Goal: Task Accomplishment & Management: Manage account settings

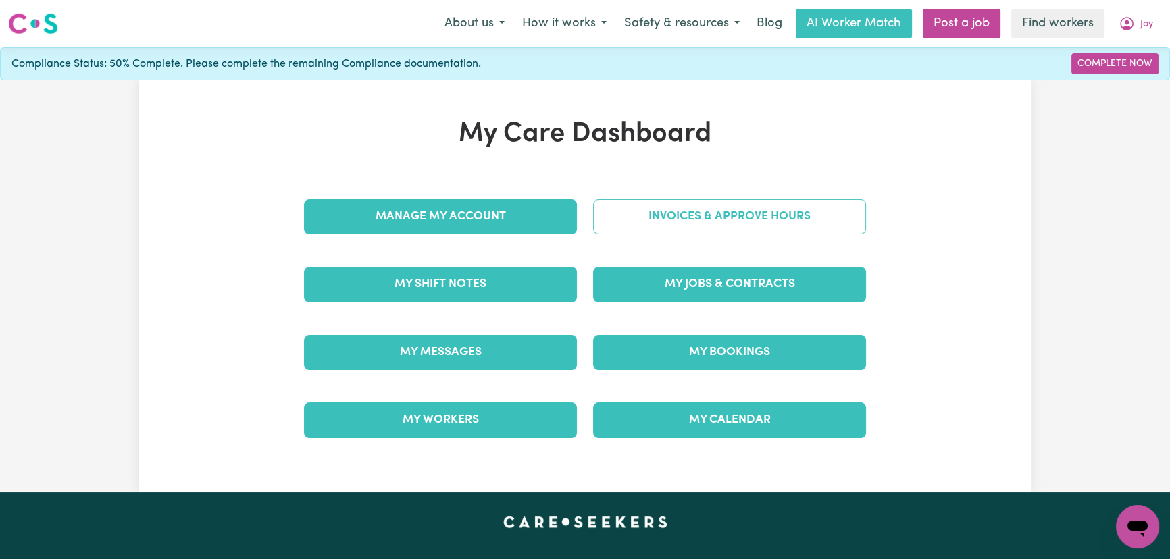
click at [704, 209] on link "Invoices & Approve Hours" at bounding box center [729, 216] width 273 height 35
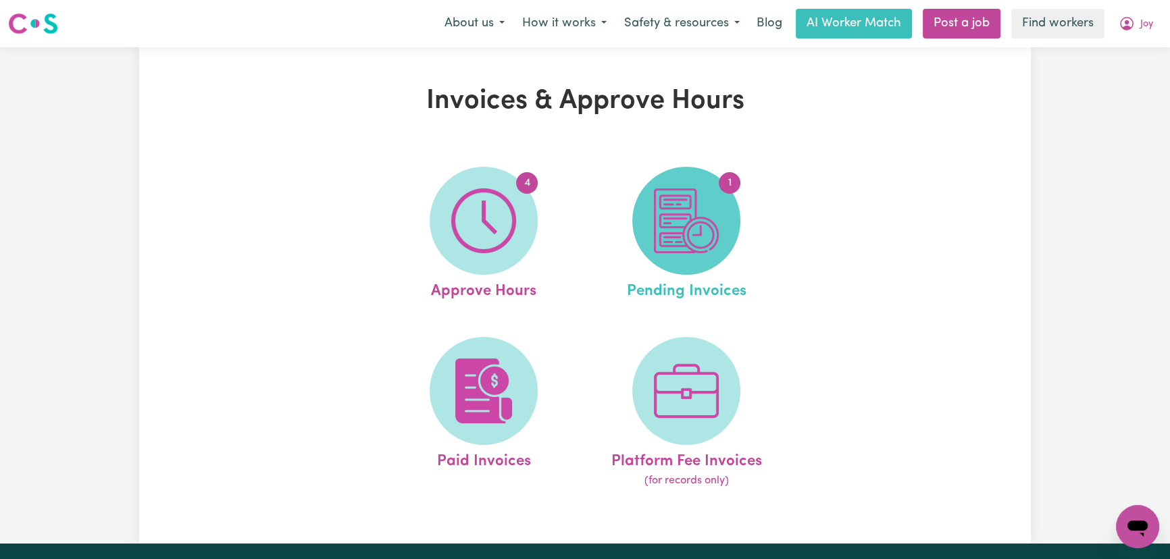
click at [701, 238] on img at bounding box center [686, 220] width 65 height 65
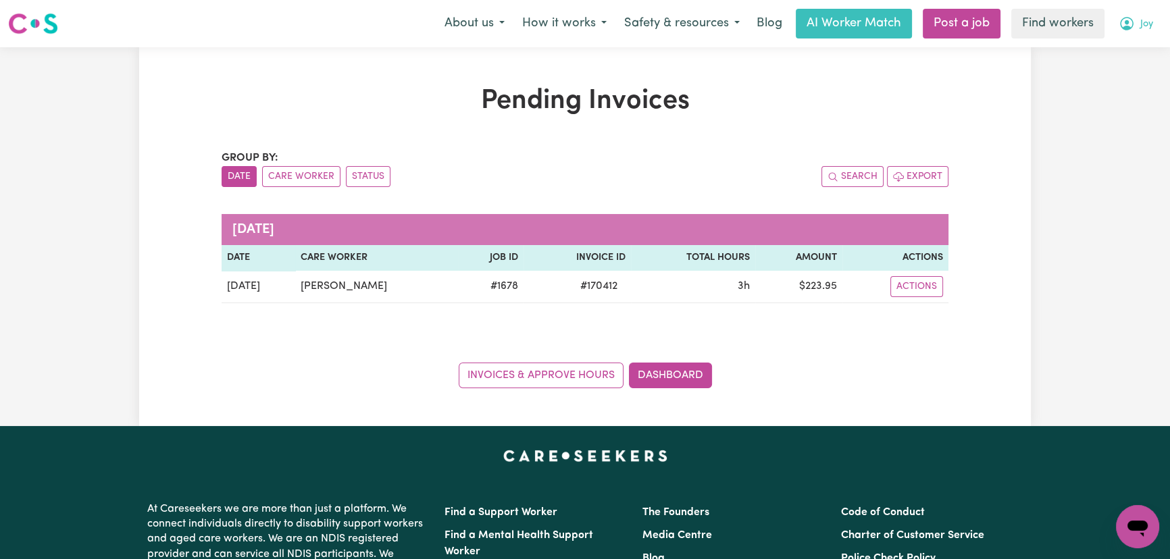
click at [1140, 25] on span "Joy" at bounding box center [1146, 24] width 13 height 15
click at [1141, 53] on link "My Dashboard" at bounding box center [1107, 53] width 107 height 26
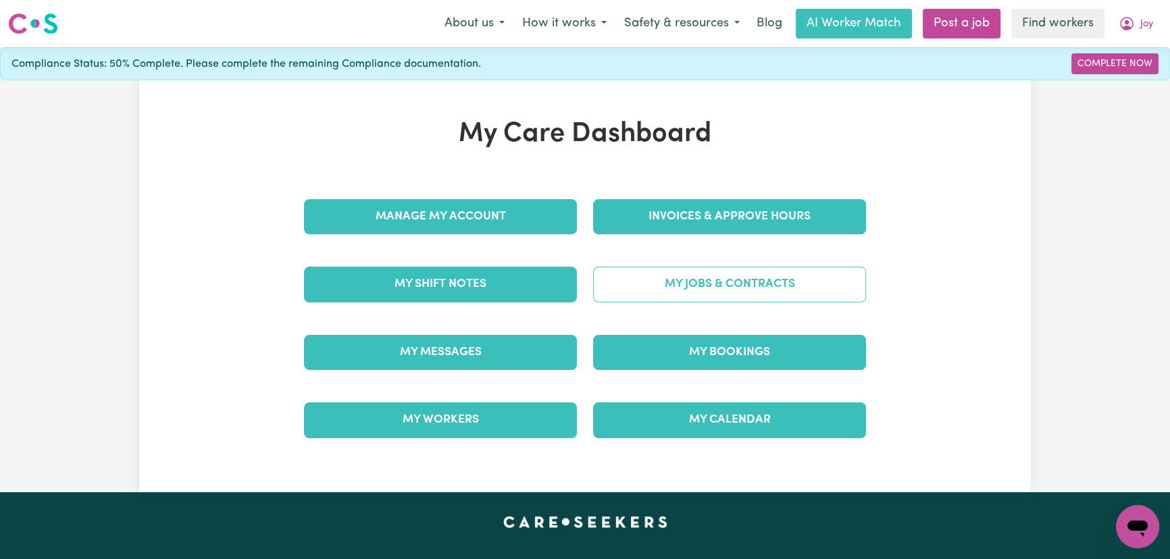
click at [665, 284] on link "My Jobs & Contracts" at bounding box center [729, 284] width 273 height 35
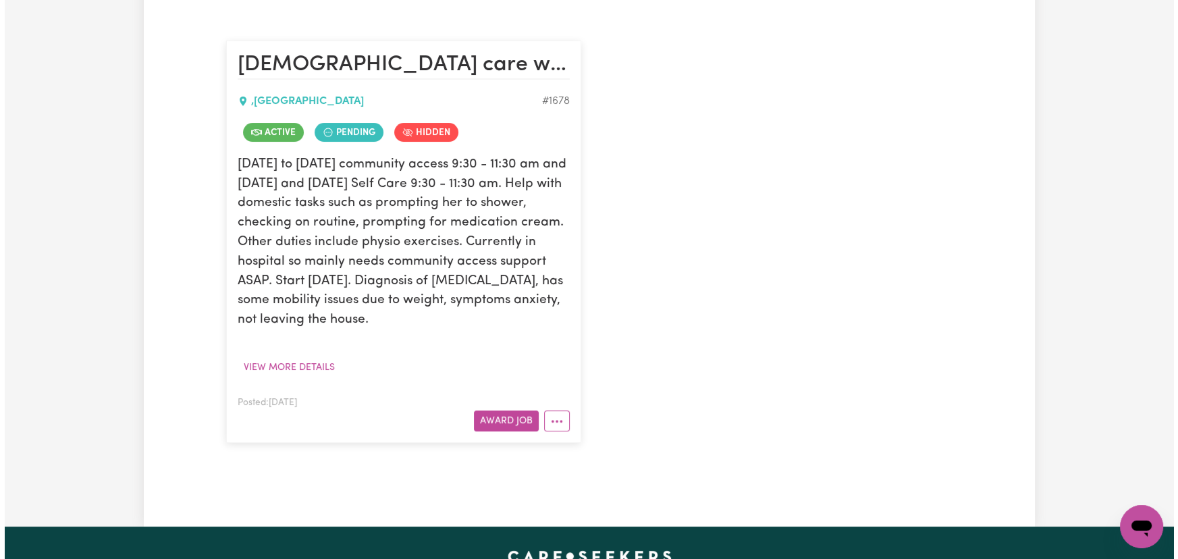
scroll to position [307, 0]
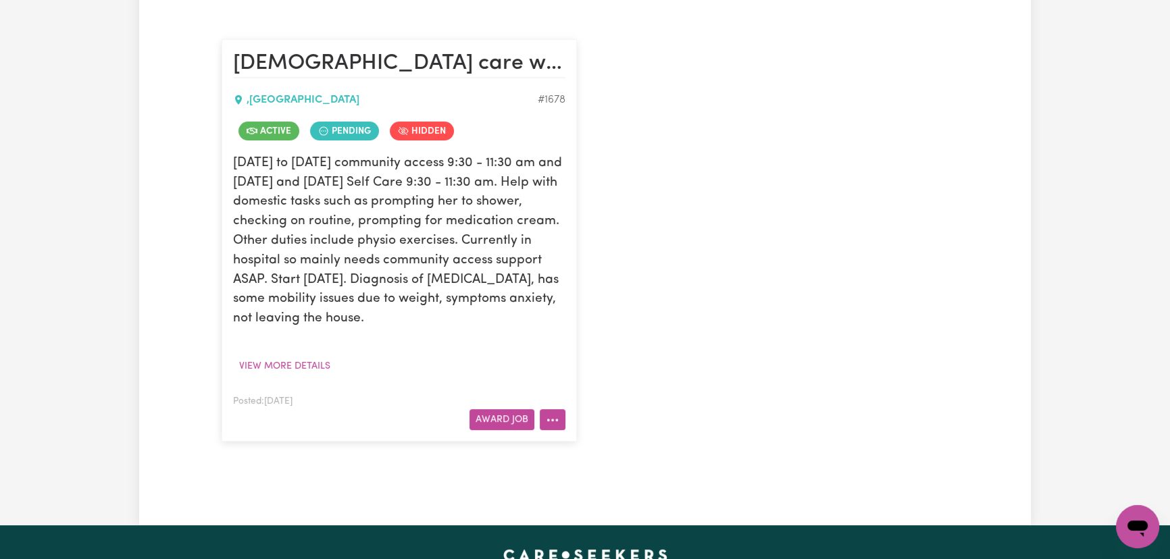
click at [550, 425] on icon "More options" at bounding box center [553, 420] width 14 height 14
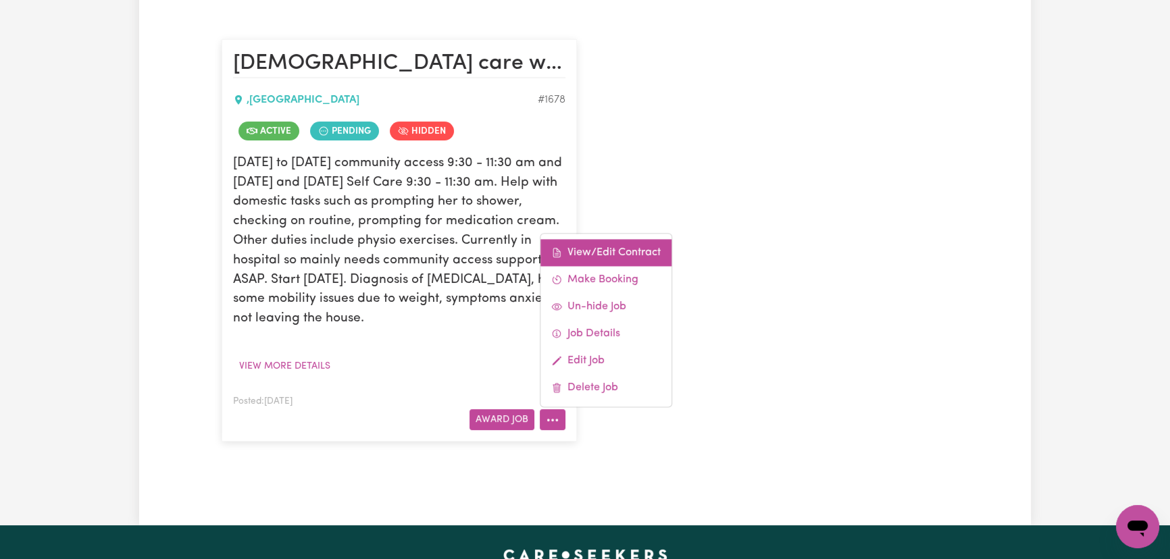
click at [636, 247] on link "View/Edit Contract" at bounding box center [605, 252] width 131 height 27
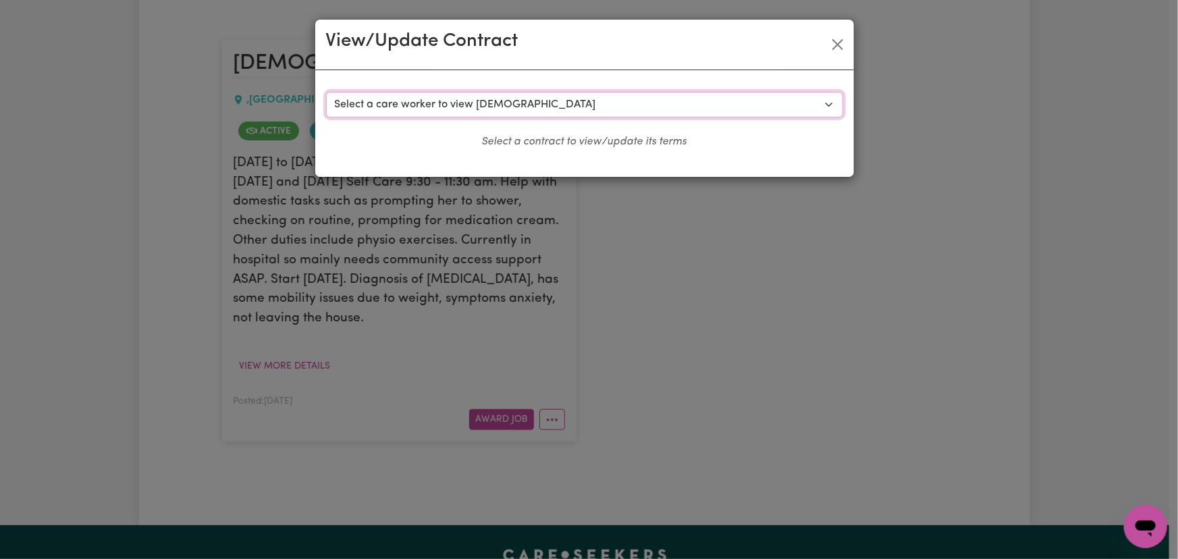
click at [616, 101] on select "Select a care worker to view [DEMOGRAPHIC_DATA] #1083 - [PERSON_NAME] (contract…" at bounding box center [584, 105] width 517 height 26
select select "991"
click at [326, 92] on select "Select a care worker to view [DEMOGRAPHIC_DATA] #1083 - [PERSON_NAME] (contract…" at bounding box center [584, 105] width 517 height 26
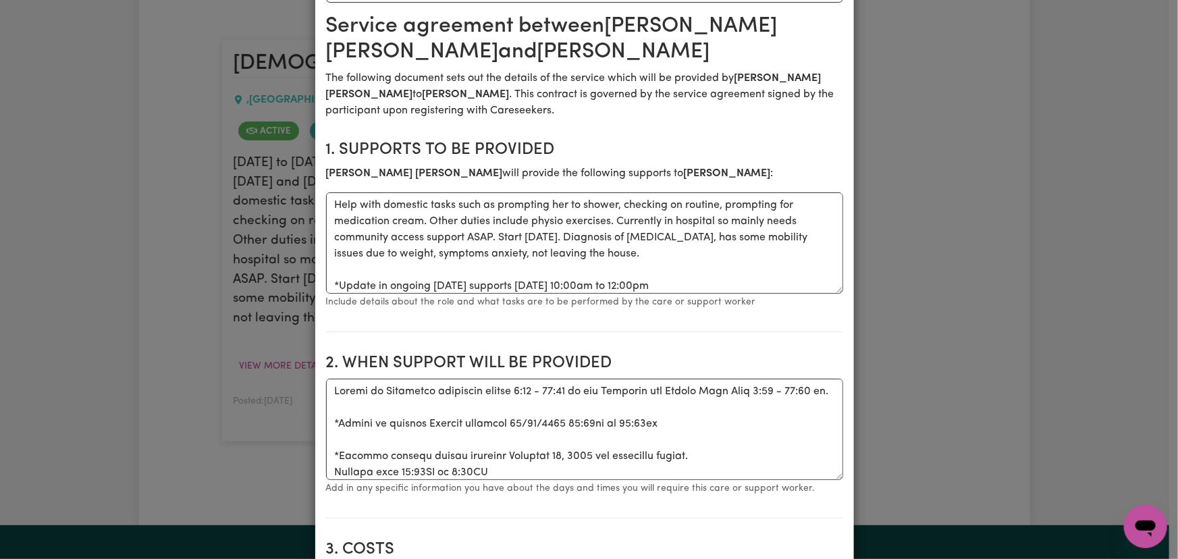
scroll to position [0, 0]
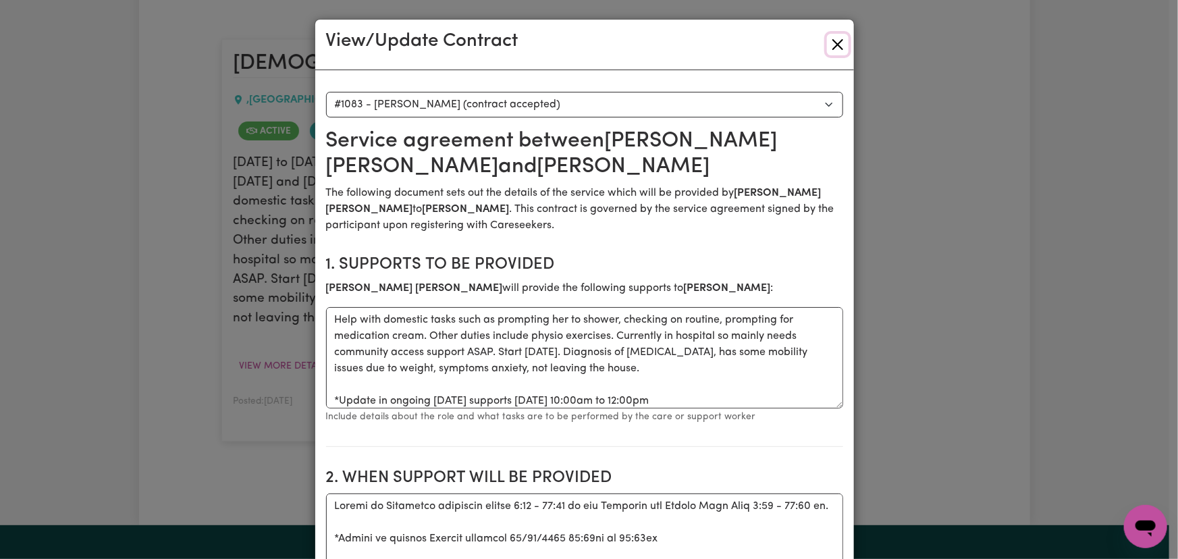
click at [828, 50] on button "Close" at bounding box center [838, 45] width 22 height 22
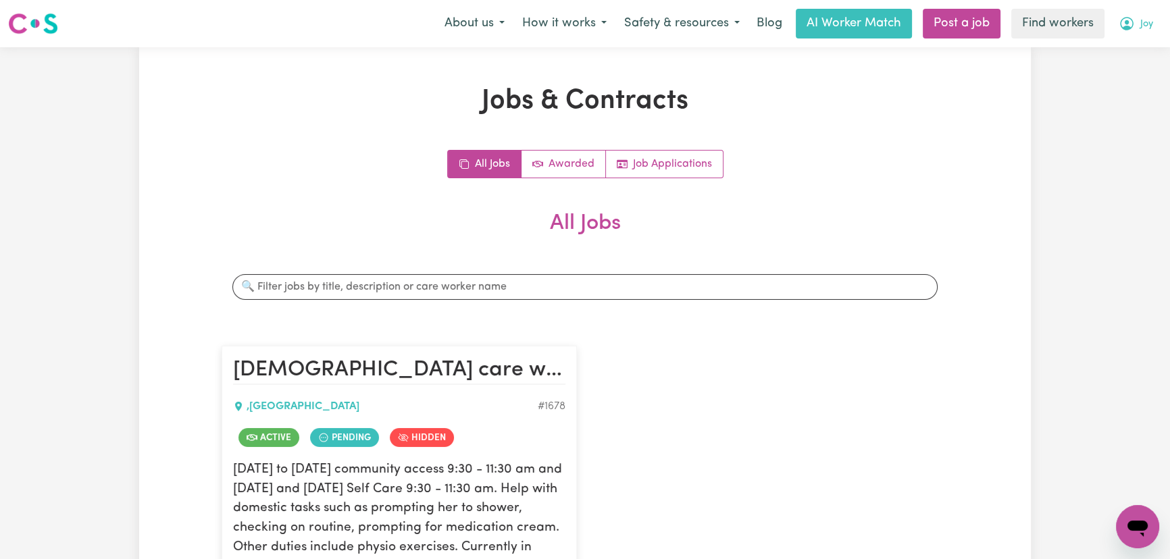
click at [1135, 21] on button "Joy" at bounding box center [1135, 23] width 52 height 28
click at [1128, 47] on link "My Dashboard" at bounding box center [1107, 53] width 107 height 26
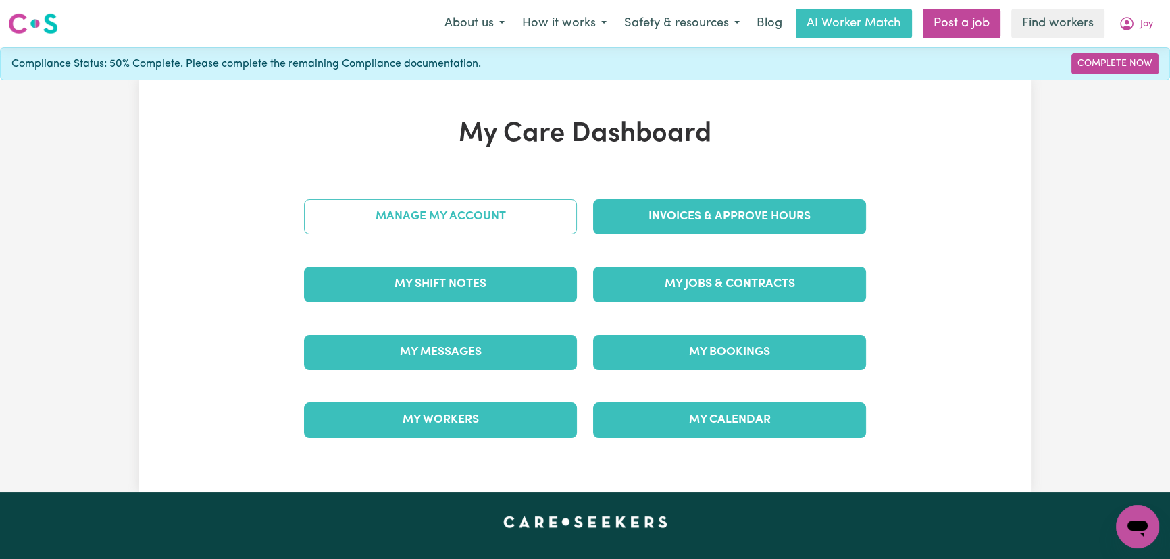
click at [542, 215] on link "Manage My Account" at bounding box center [440, 216] width 273 height 35
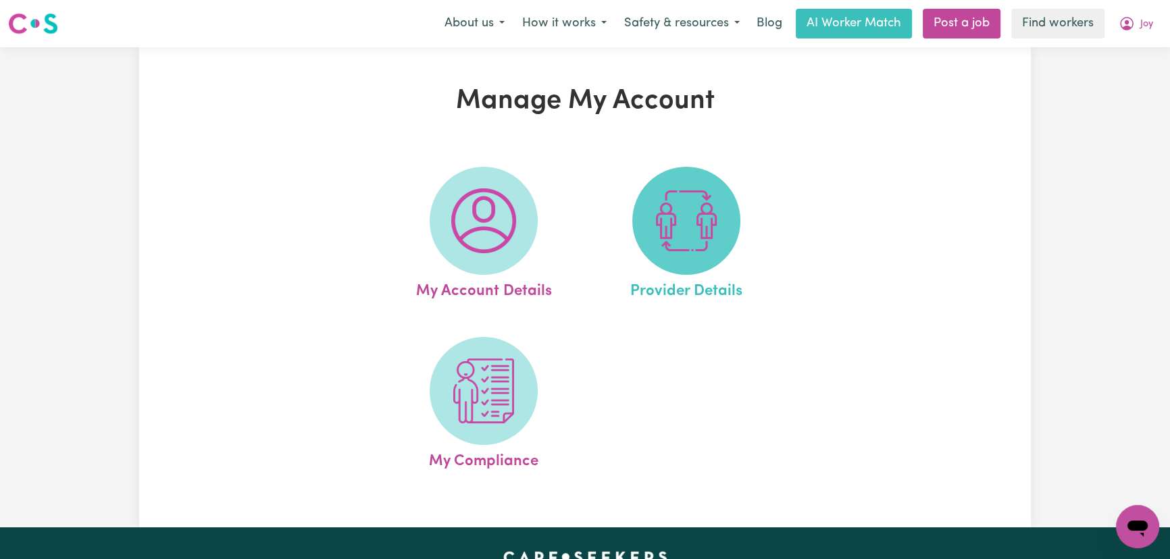
click at [710, 234] on img at bounding box center [686, 220] width 65 height 65
select select "NDIS_FUNDING_SELF_MANAGED"
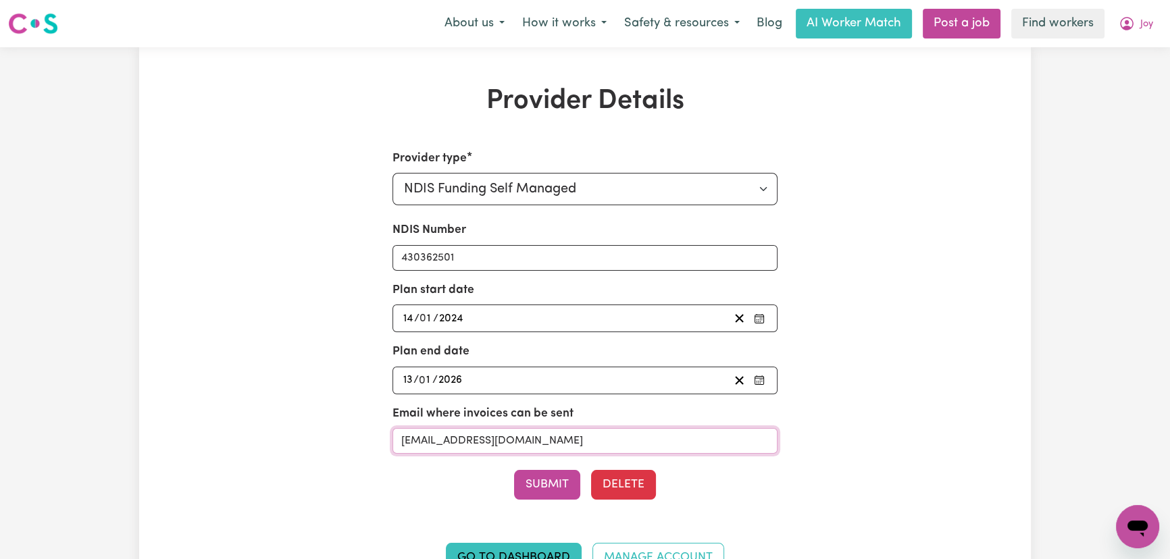
click at [515, 440] on input "[EMAIL_ADDRESS][DOMAIN_NAME]" at bounding box center [585, 441] width 386 height 26
paste input "accounts@myplanmanager"
type input "[EMAIL_ADDRESS][DOMAIN_NAME]"
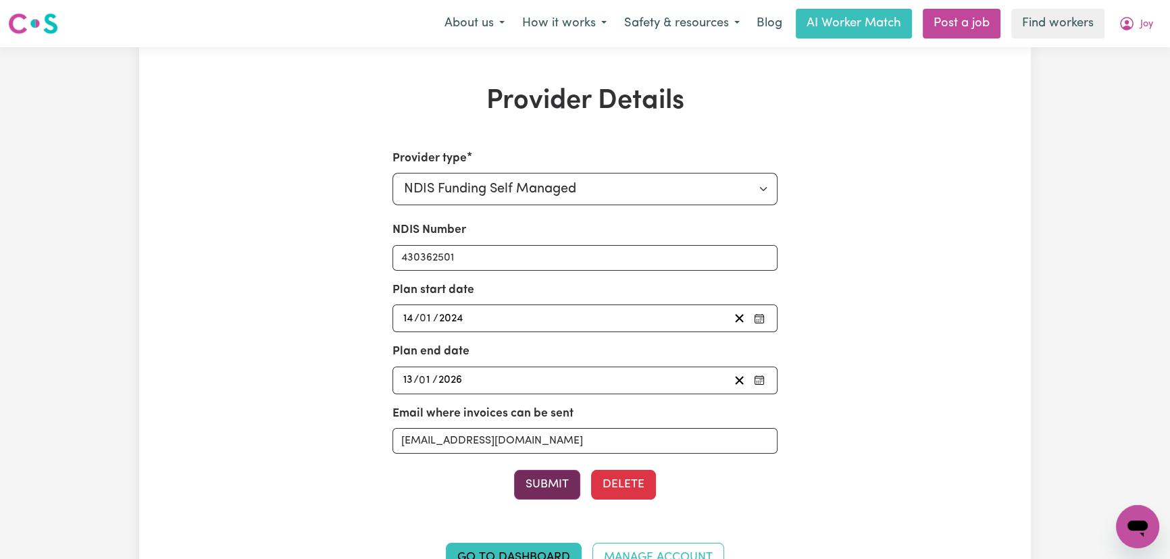
click at [532, 479] on button "Submit" at bounding box center [547, 485] width 66 height 30
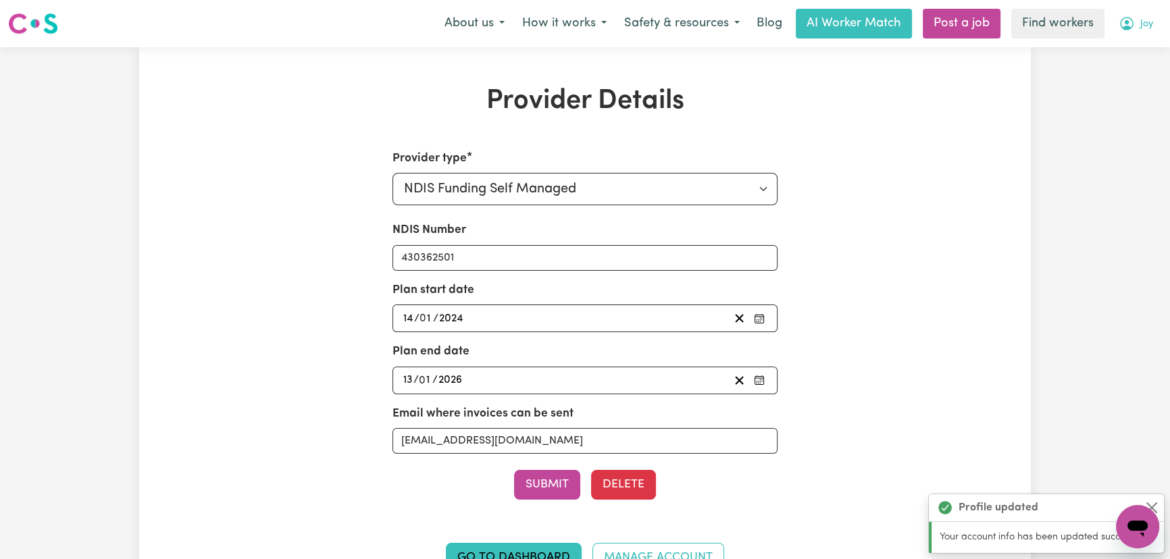
click at [1140, 22] on span "Joy" at bounding box center [1146, 24] width 13 height 15
click at [1134, 61] on link "My Dashboard" at bounding box center [1107, 53] width 107 height 26
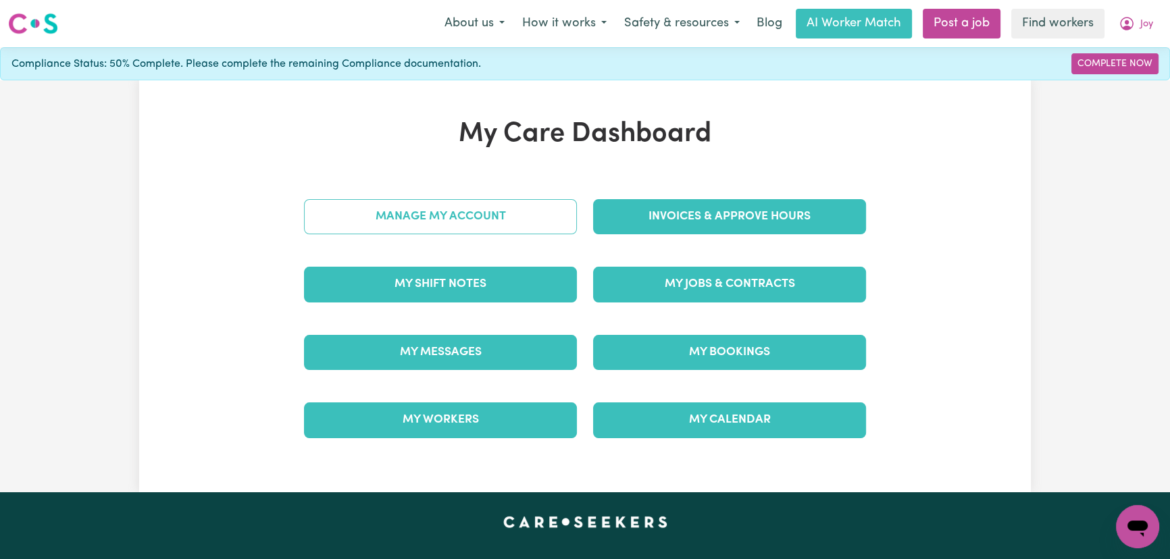
click at [473, 212] on link "Manage My Account" at bounding box center [440, 216] width 273 height 35
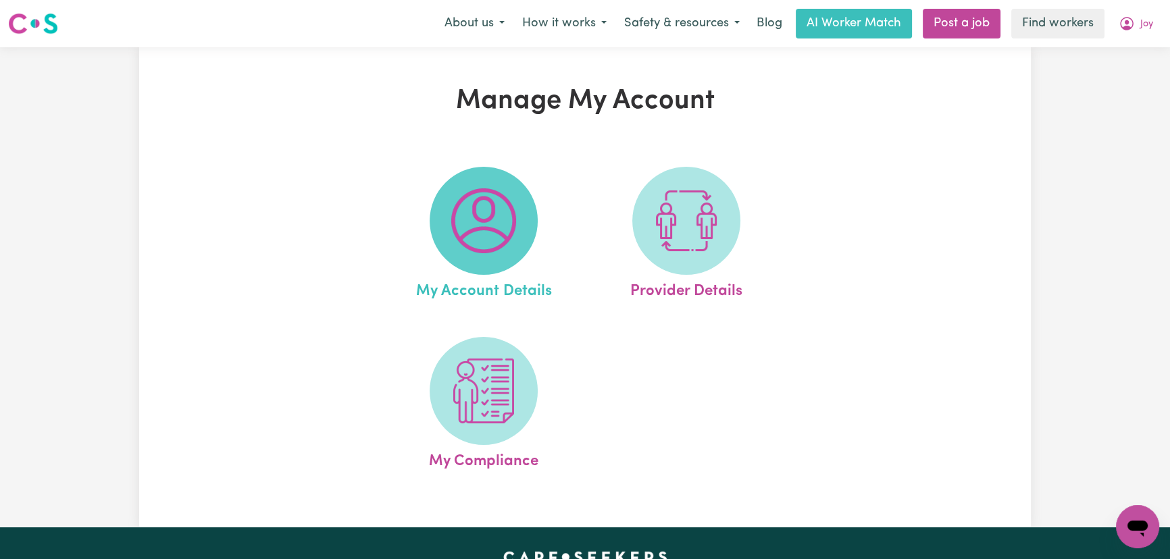
click at [502, 224] on img at bounding box center [483, 220] width 65 height 65
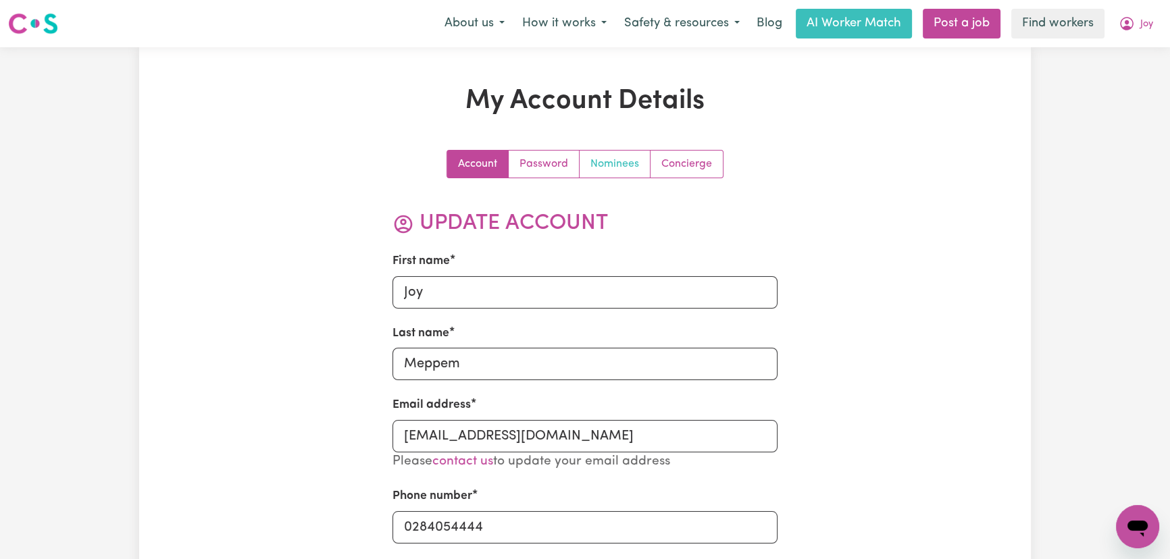
click at [618, 167] on link "Nominees" at bounding box center [614, 164] width 71 height 27
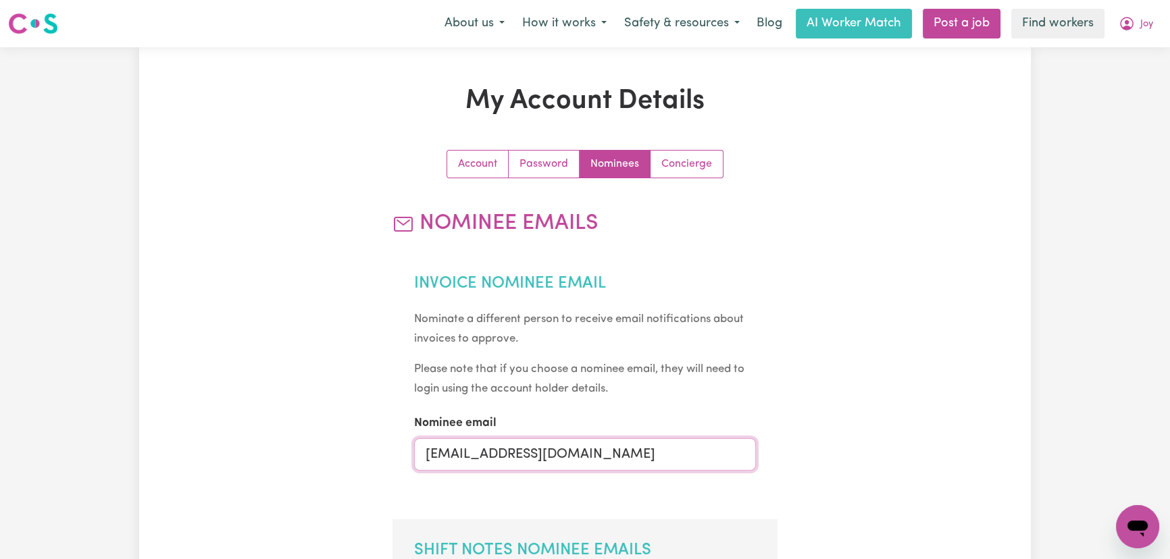
click at [491, 458] on input "[EMAIL_ADDRESS][DOMAIN_NAME]" at bounding box center [585, 454] width 342 height 32
click at [490, 458] on input "[EMAIL_ADDRESS][DOMAIN_NAME]" at bounding box center [585, 454] width 342 height 32
click at [489, 456] on input "[EMAIL_ADDRESS][DOMAIN_NAME]" at bounding box center [585, 454] width 342 height 32
click at [483, 456] on input "[EMAIL_ADDRESS][DOMAIN_NAME]" at bounding box center [585, 454] width 342 height 32
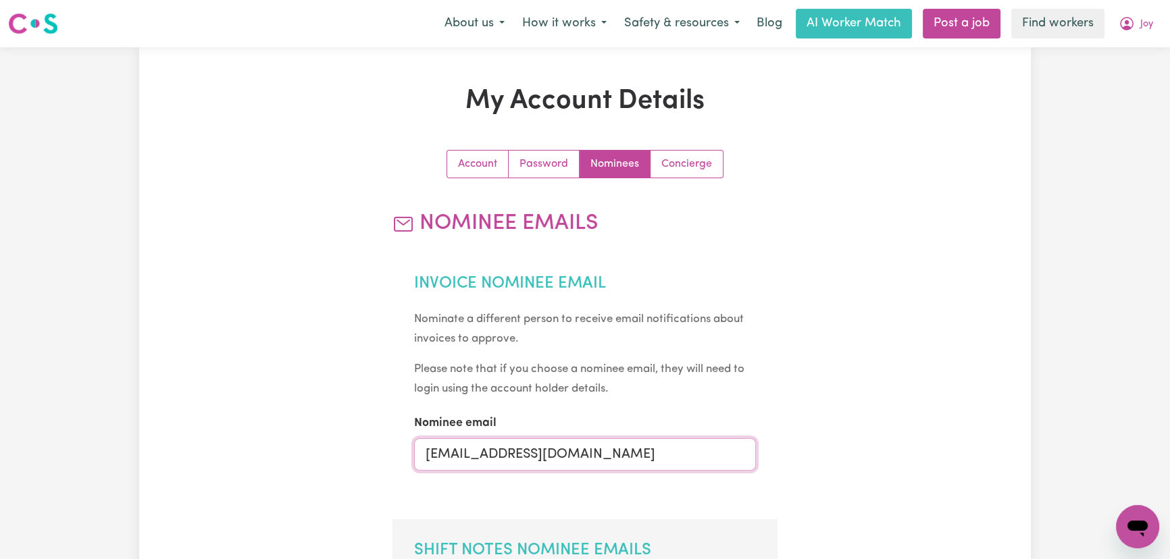
click at [483, 456] on input "[EMAIL_ADDRESS][DOMAIN_NAME]" at bounding box center [585, 454] width 342 height 32
type input "[EMAIL_ADDRESS][DOMAIN_NAME]"
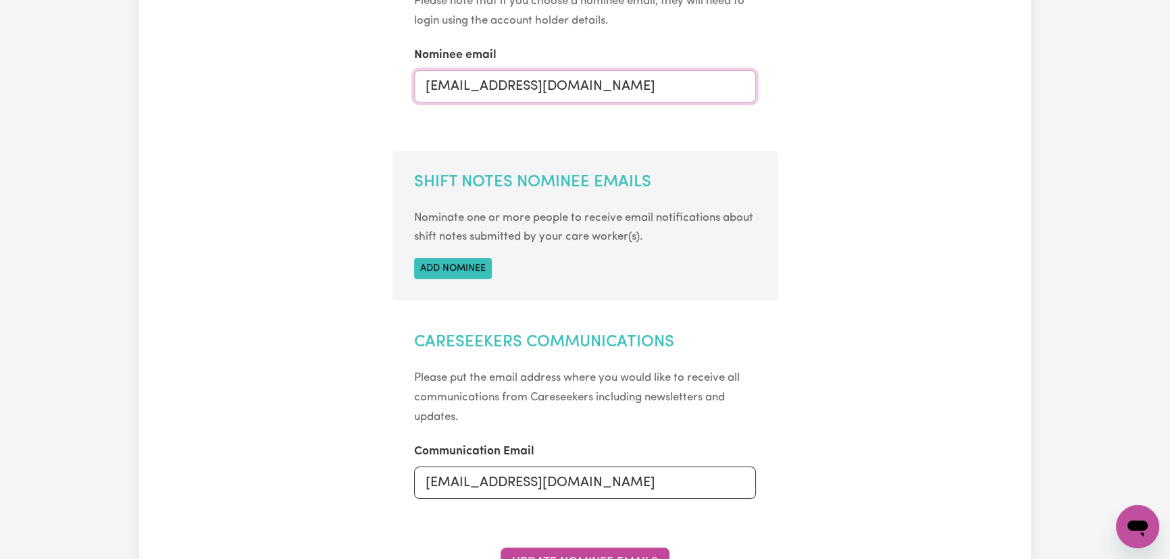
scroll to position [552, 0]
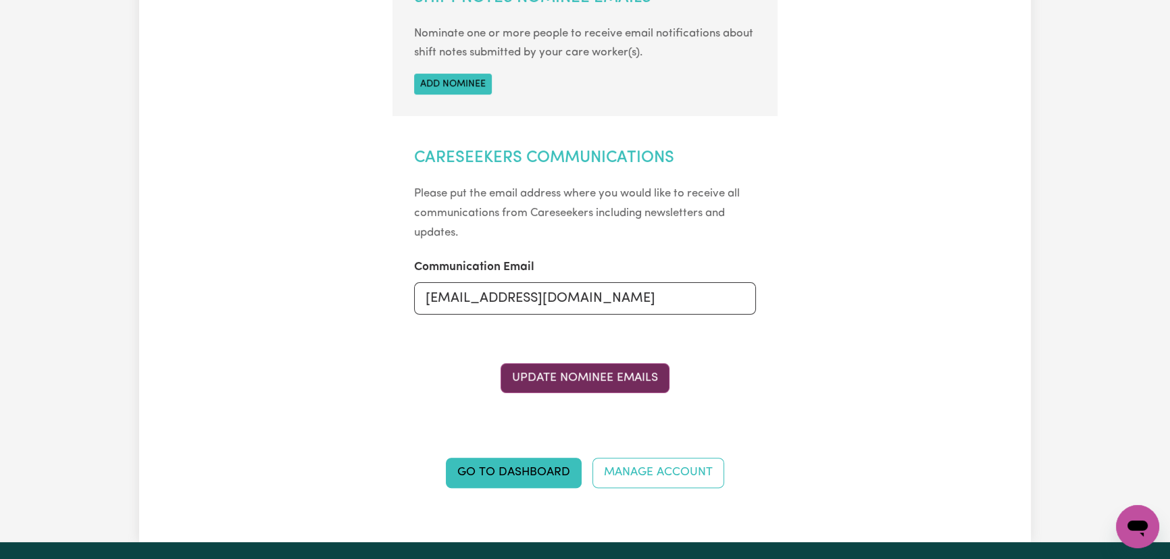
click at [612, 383] on button "Update Nominee Emails" at bounding box center [584, 378] width 169 height 30
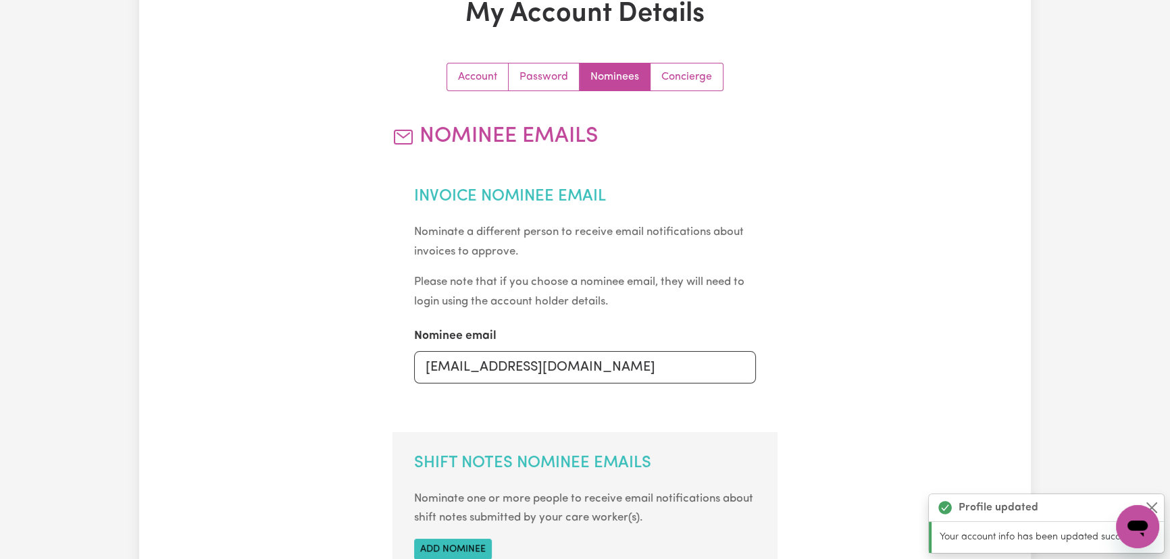
scroll to position [0, 0]
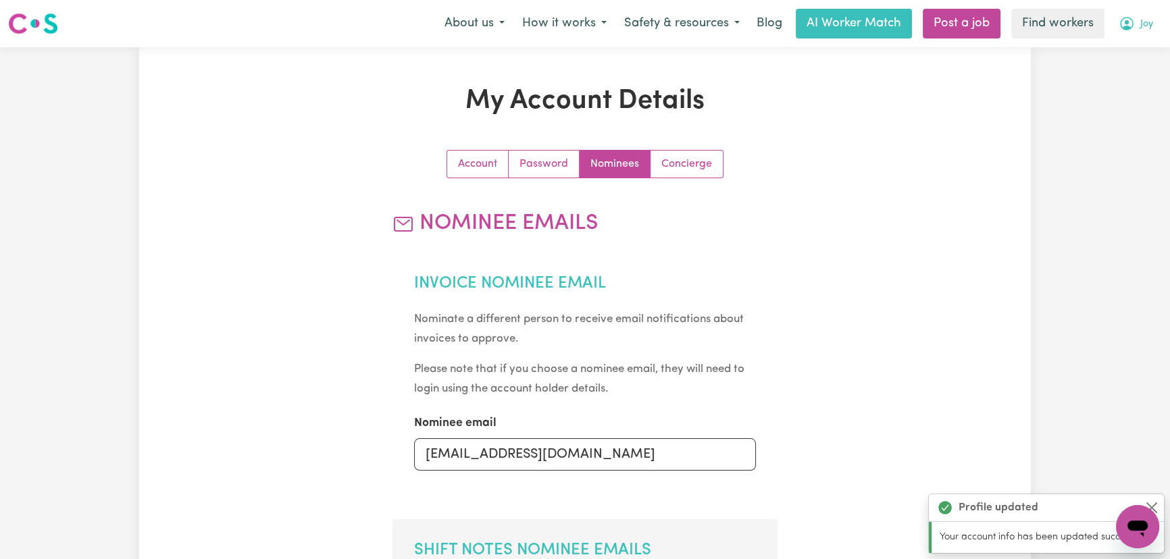
click at [1157, 20] on button "Joy" at bounding box center [1135, 23] width 52 height 28
click at [1134, 53] on link "My Dashboard" at bounding box center [1107, 53] width 107 height 26
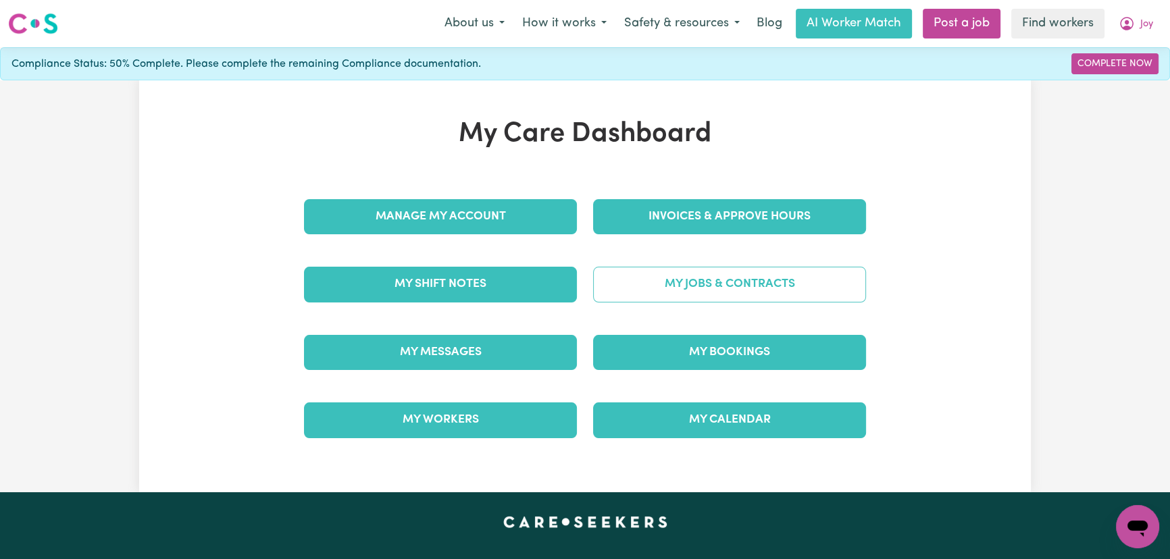
click at [675, 292] on link "My Jobs & Contracts" at bounding box center [729, 284] width 273 height 35
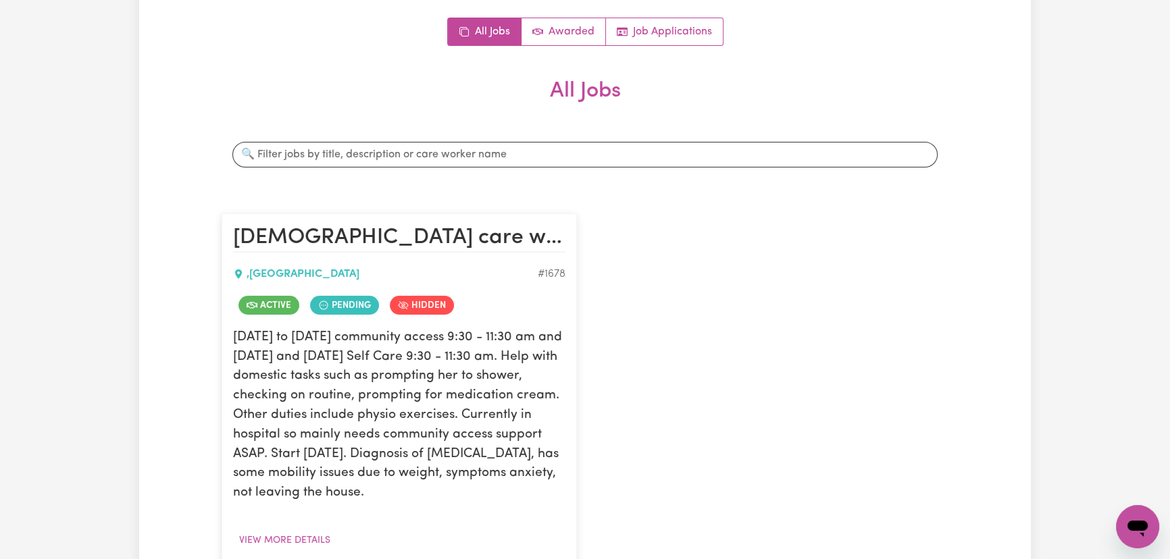
scroll to position [245, 0]
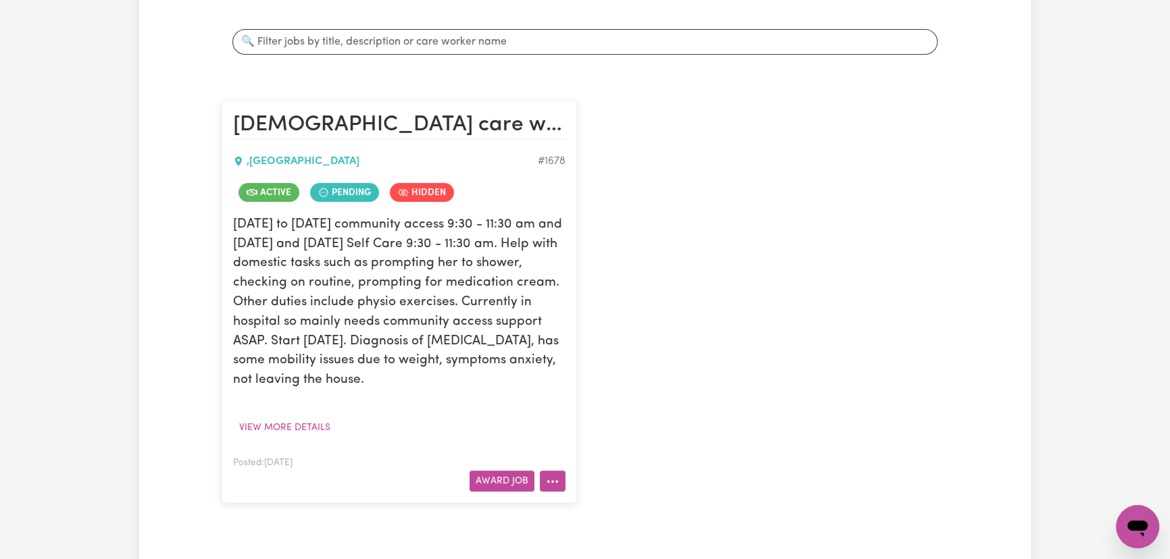
click at [552, 488] on button "More options" at bounding box center [553, 481] width 26 height 21
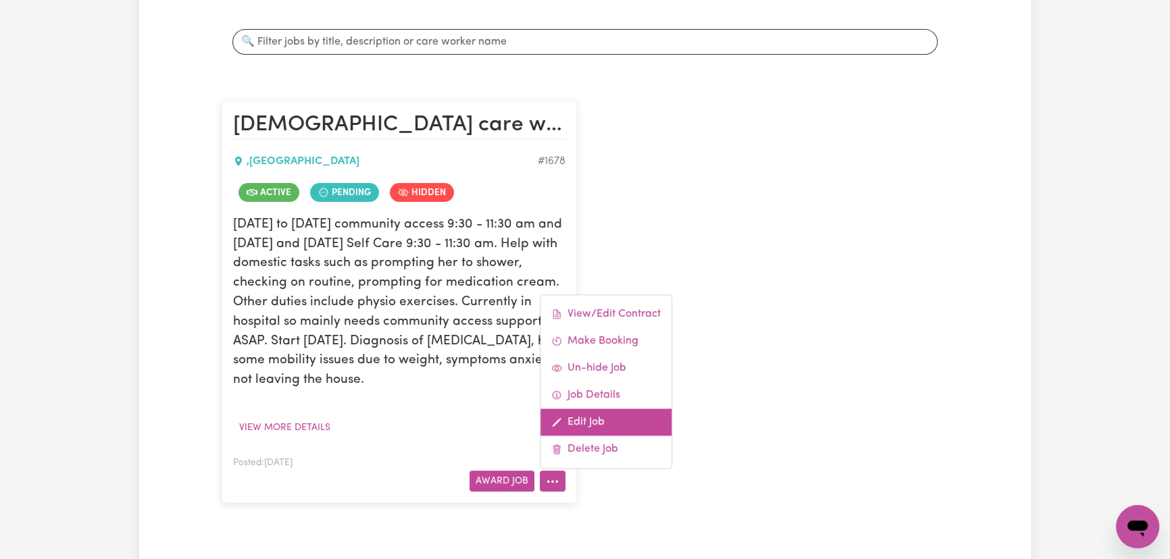
click at [598, 419] on link "Edit Job" at bounding box center [605, 422] width 131 height 27
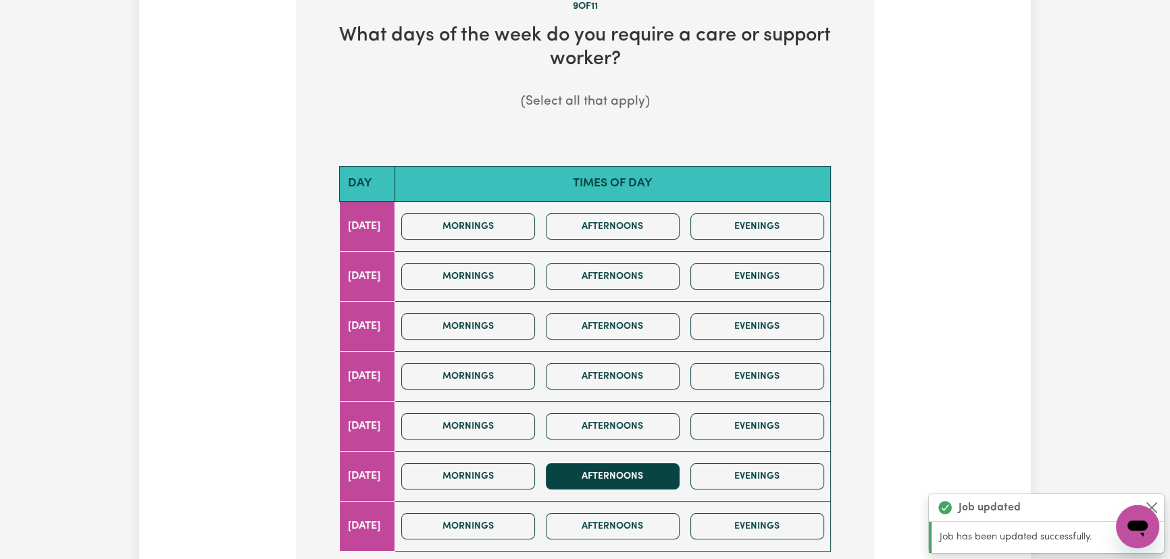
scroll to position [429, 0]
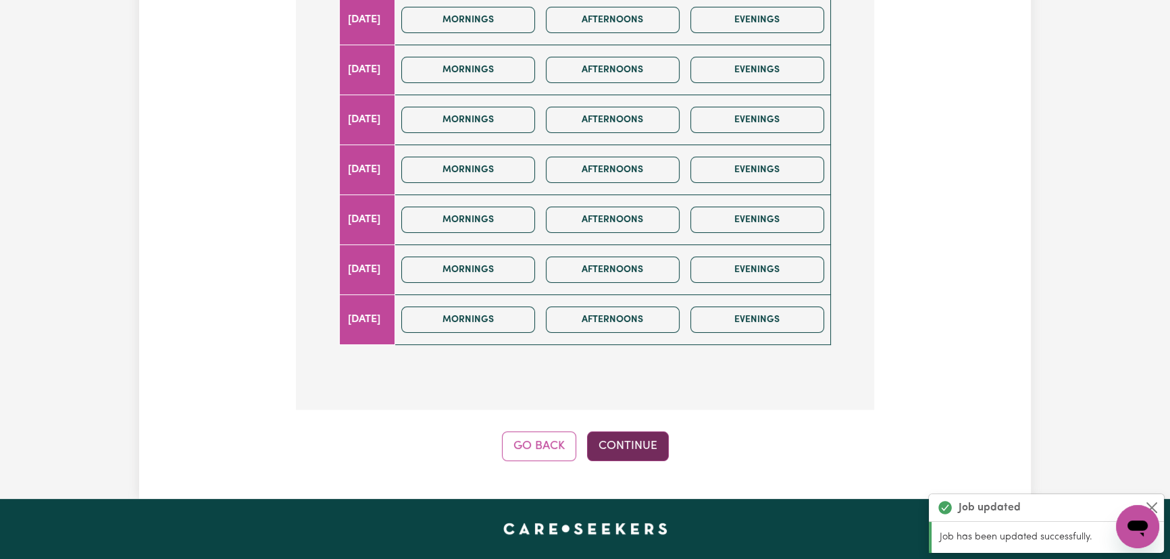
click at [627, 442] on button "Continue" at bounding box center [628, 446] width 82 height 30
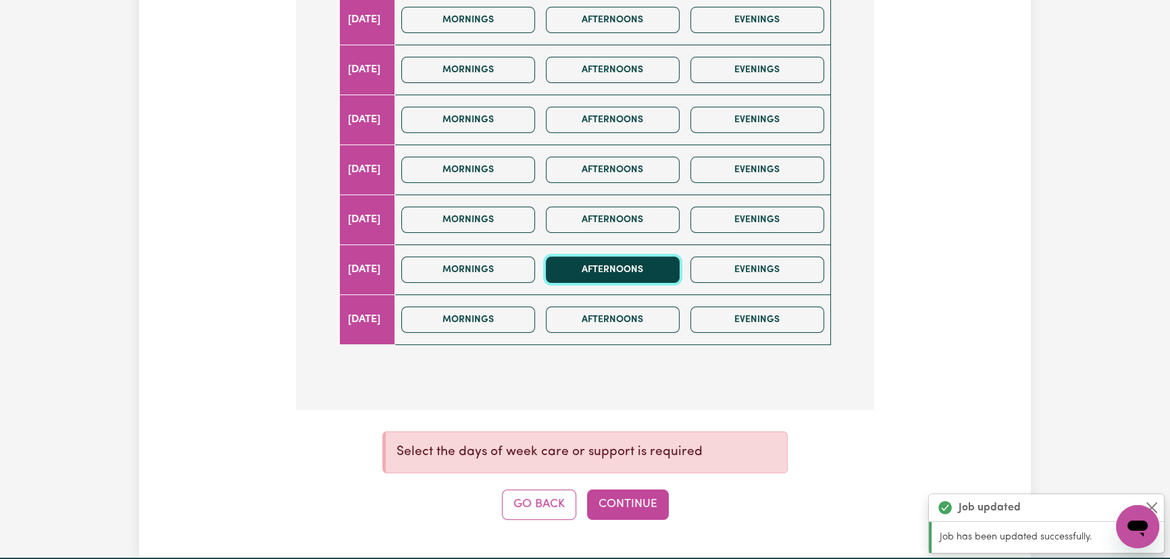
click at [648, 265] on button "Afternoons" at bounding box center [613, 270] width 134 height 26
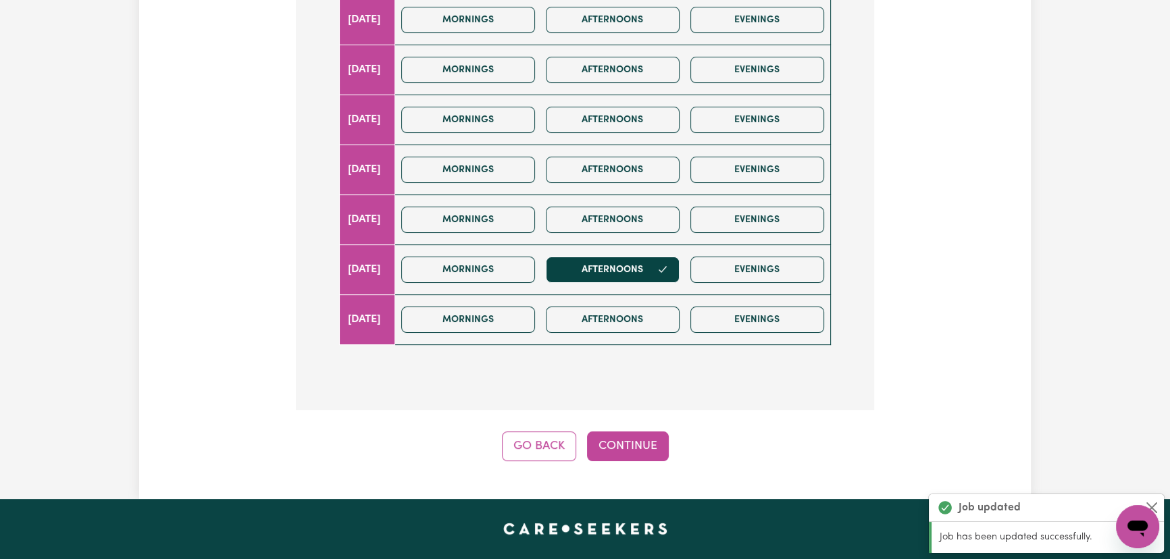
click at [621, 473] on div "Update Job Post Step 9 of 11 What days of the week do you require a care or sup…" at bounding box center [584, 58] width 891 height 881
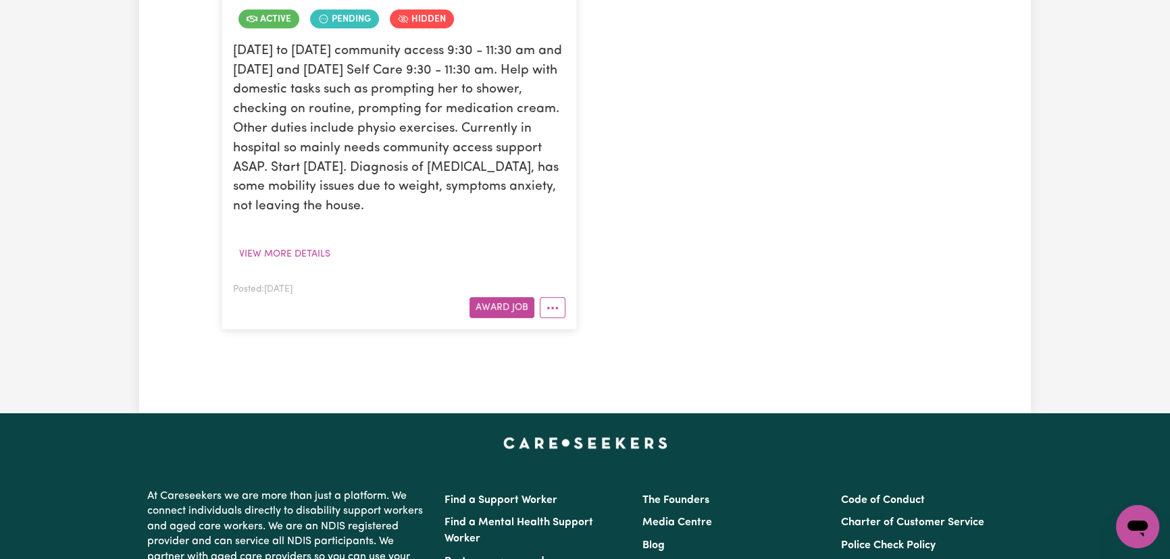
scroll to position [193, 0]
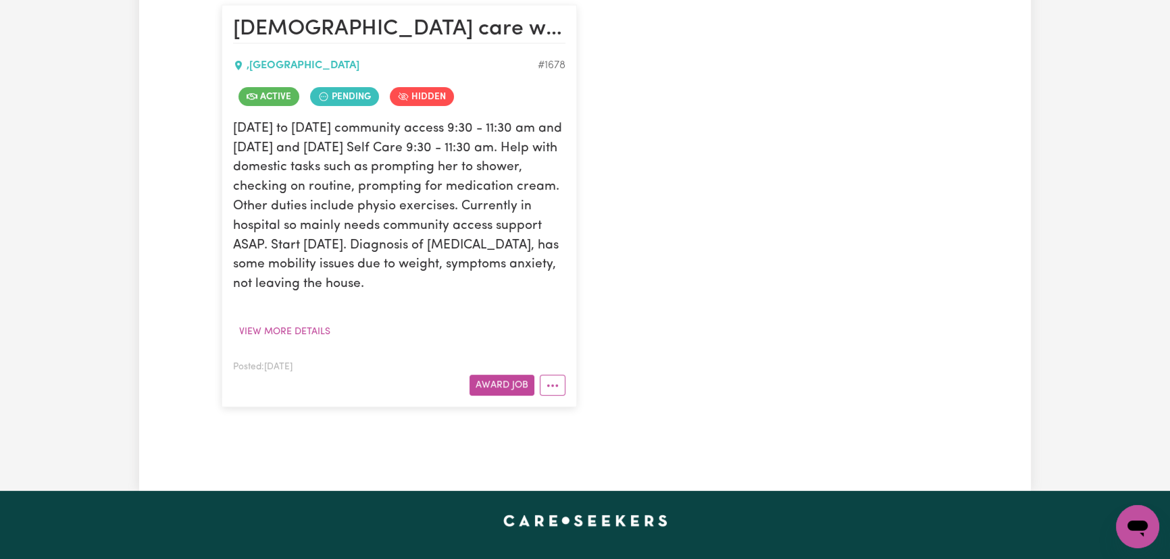
click at [633, 439] on div "Menu About us How it works Safety & resources Blog AI Worker Match Post a job F…" at bounding box center [585, 343] width 1170 height 1369
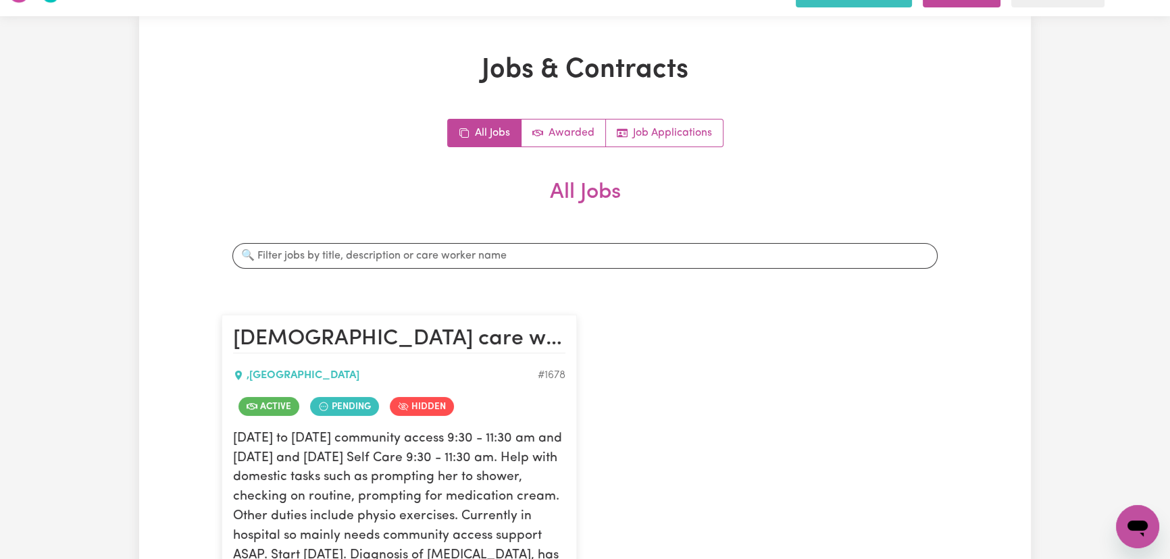
scroll to position [245, 0]
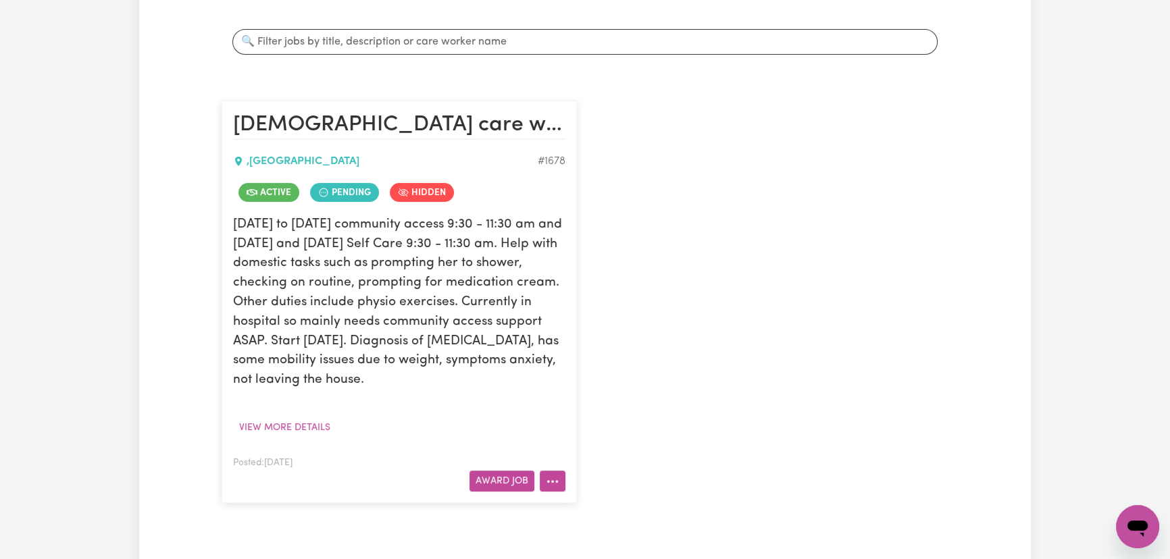
click at [558, 478] on button "More options" at bounding box center [553, 481] width 26 height 21
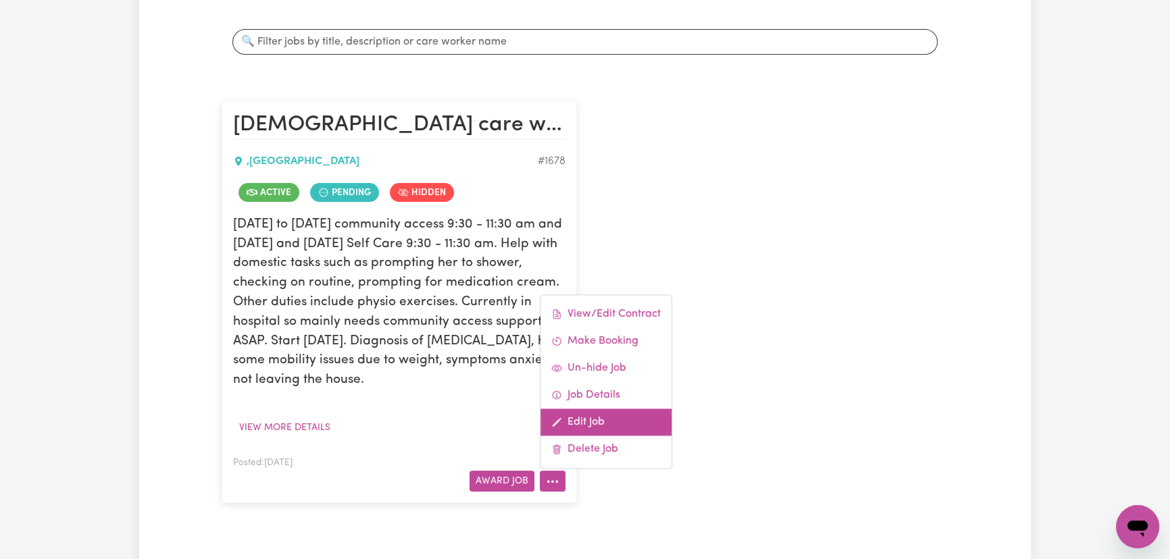
click at [604, 421] on link "Edit Job" at bounding box center [605, 422] width 131 height 27
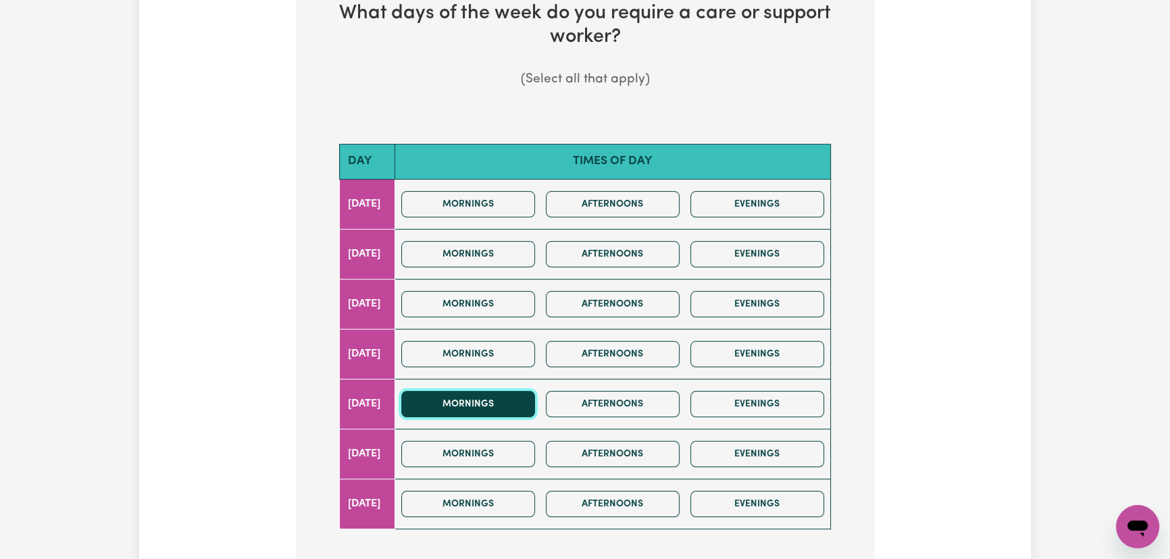
click at [535, 402] on button "Mornings" at bounding box center [468, 404] width 134 height 26
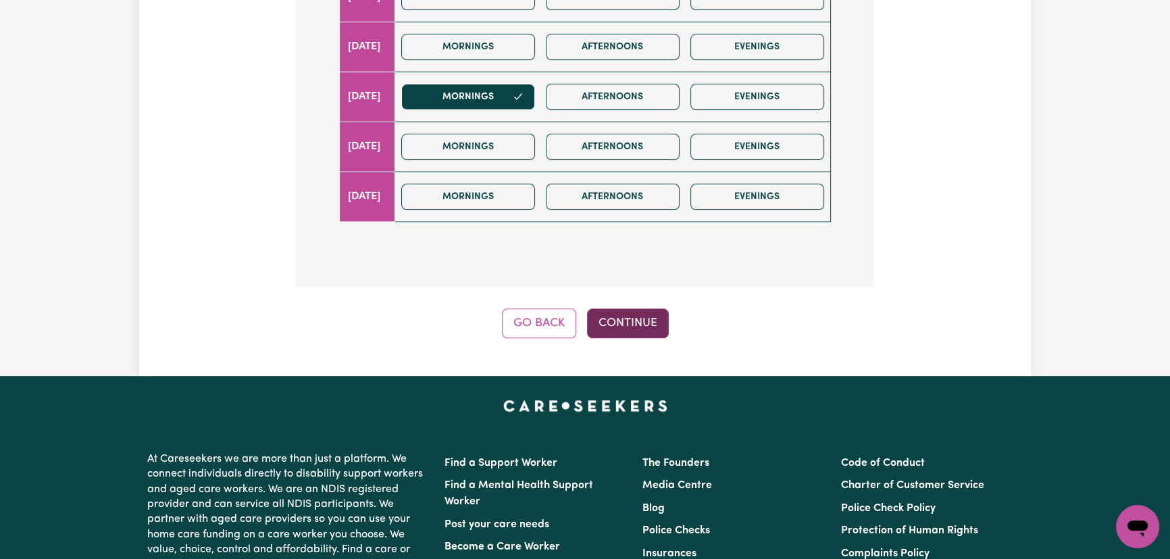
click at [615, 324] on button "Continue" at bounding box center [628, 324] width 82 height 30
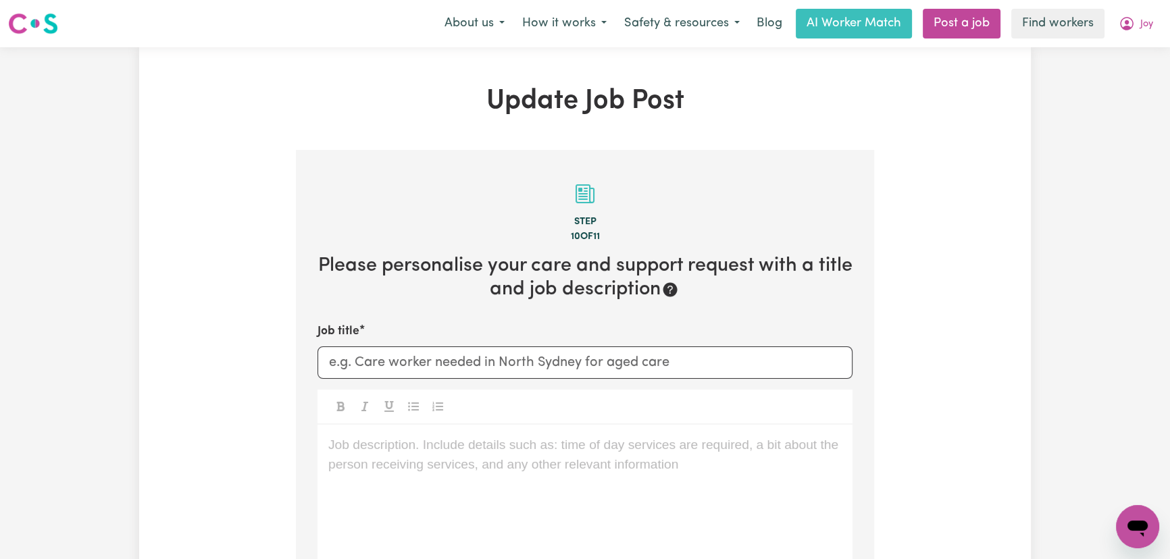
click at [546, 344] on div "Job title" at bounding box center [584, 350] width 535 height 55
click at [1148, 24] on span "Joy" at bounding box center [1146, 24] width 13 height 15
click at [1136, 47] on link "My Dashboard" at bounding box center [1107, 53] width 107 height 26
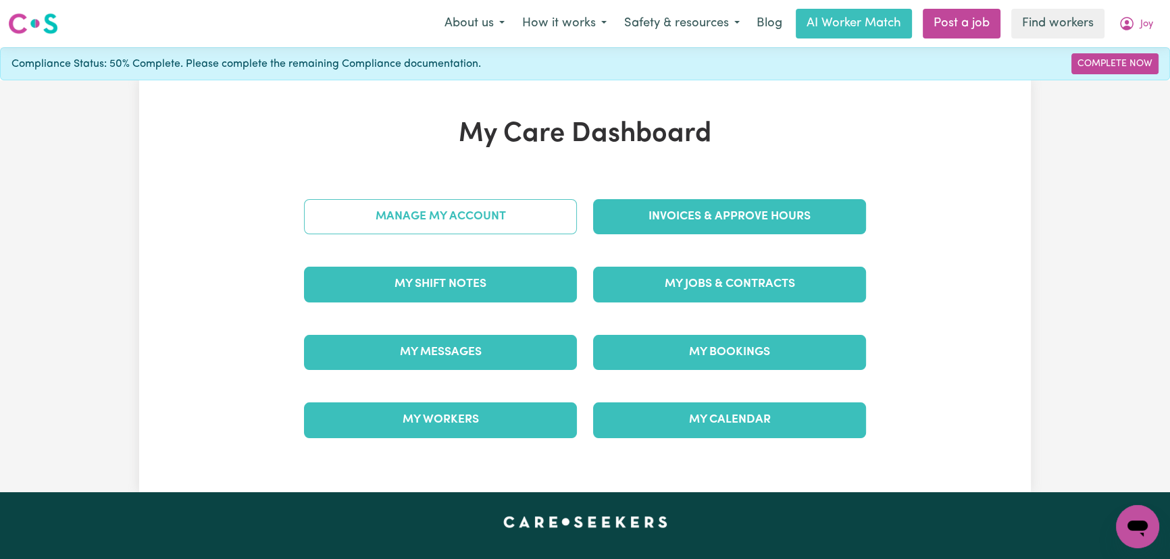
click at [533, 229] on link "Manage My Account" at bounding box center [440, 216] width 273 height 35
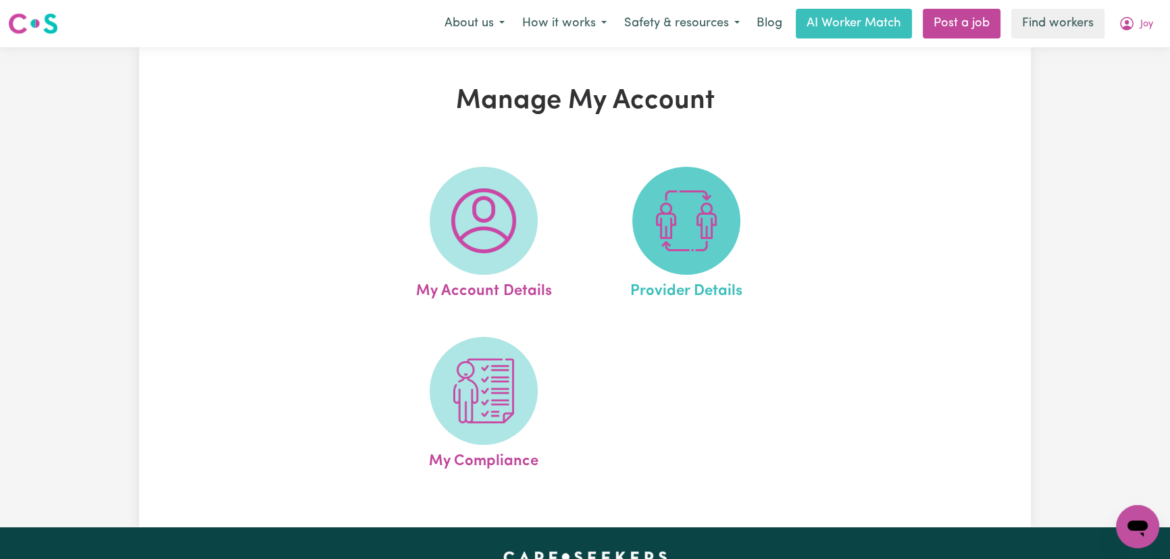
click at [681, 223] on img at bounding box center [686, 220] width 65 height 65
select select "NDIS_FUNDING_SELF_MANAGED"
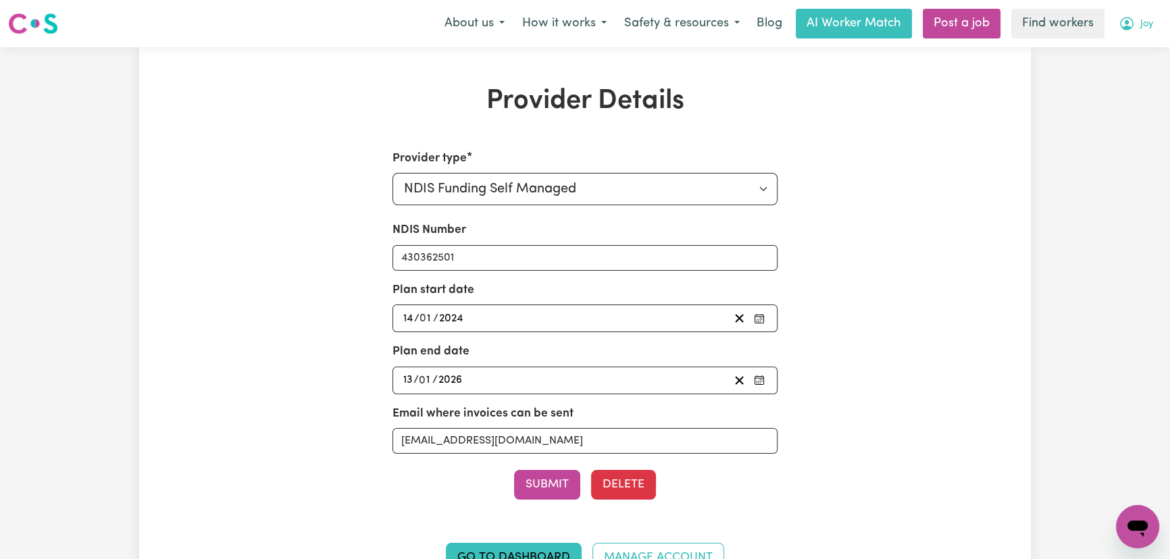
click at [1126, 20] on icon "My Account" at bounding box center [1126, 24] width 16 height 16
click at [1140, 63] on link "My Dashboard" at bounding box center [1107, 53] width 107 height 26
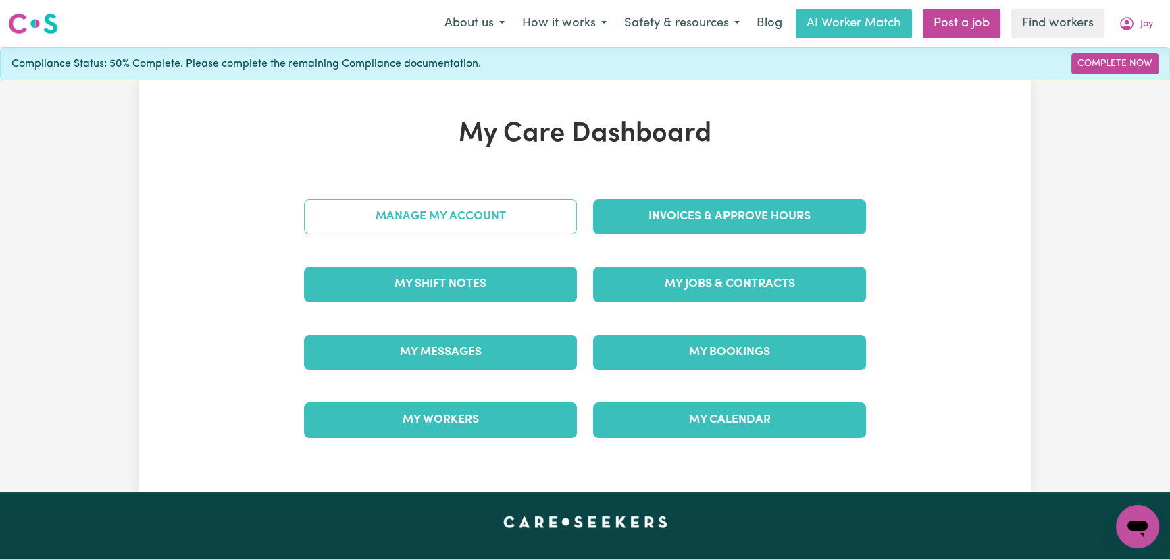
click at [456, 233] on link "Manage My Account" at bounding box center [440, 216] width 273 height 35
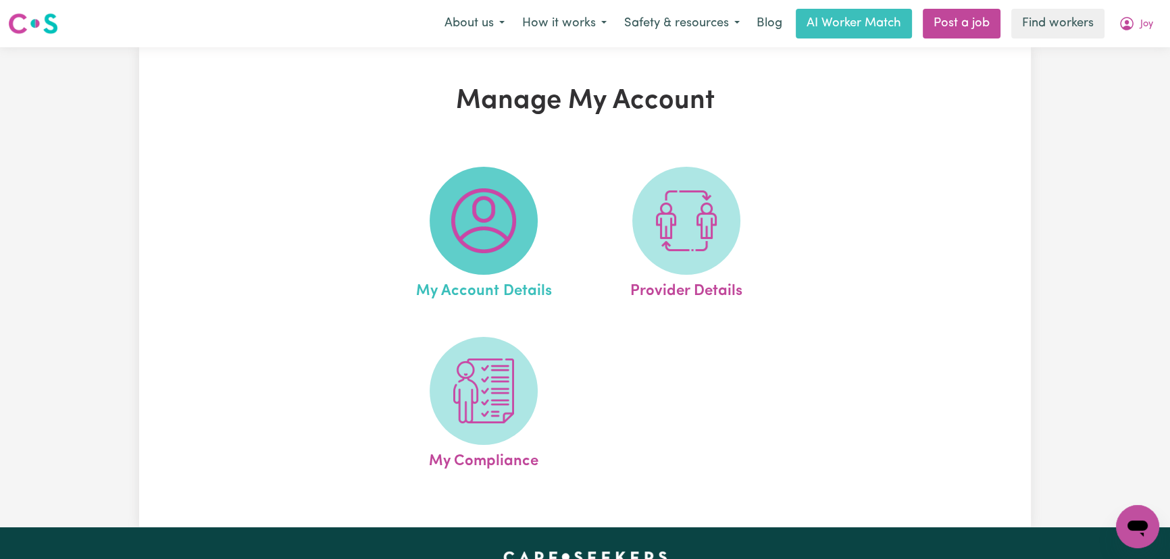
click at [456, 230] on img at bounding box center [483, 220] width 65 height 65
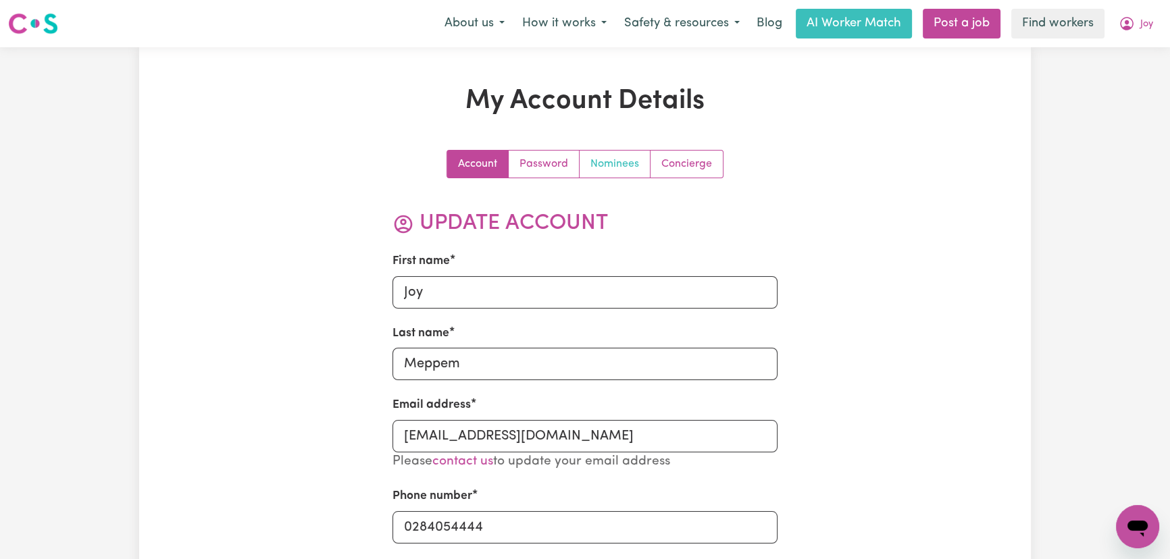
click at [612, 165] on link "Nominees" at bounding box center [614, 164] width 71 height 27
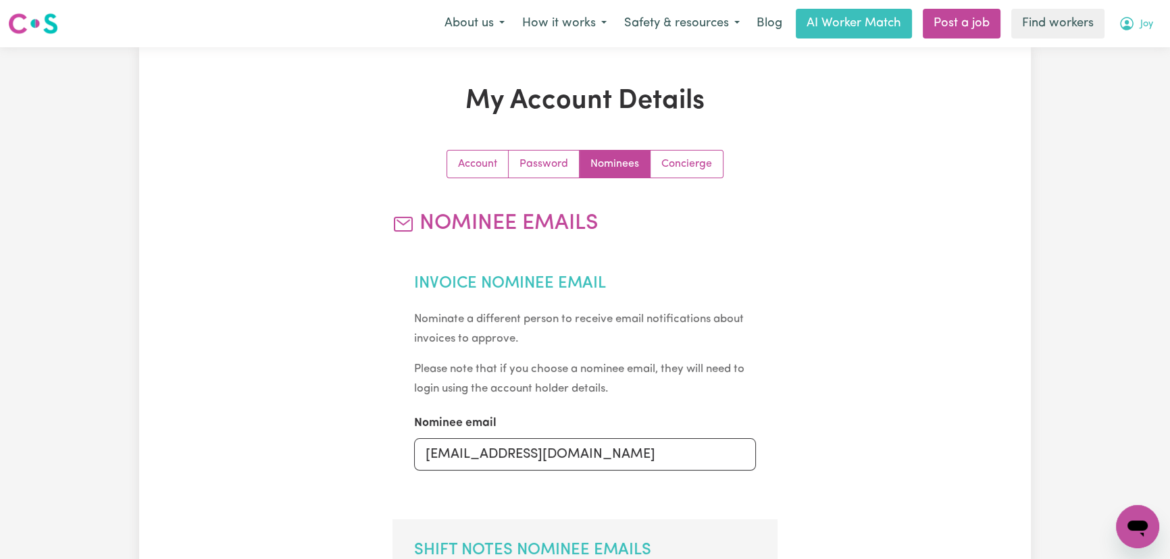
click at [1142, 27] on span "Joy" at bounding box center [1146, 24] width 13 height 15
click at [1127, 78] on link "Logout" at bounding box center [1107, 78] width 107 height 26
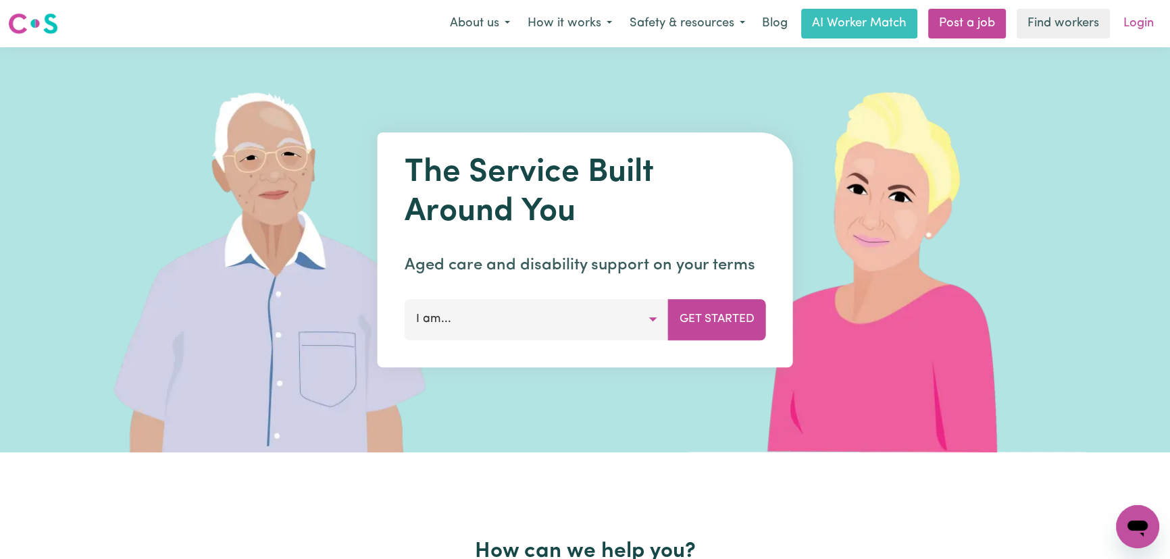
click at [1145, 22] on link "Login" at bounding box center [1138, 24] width 47 height 30
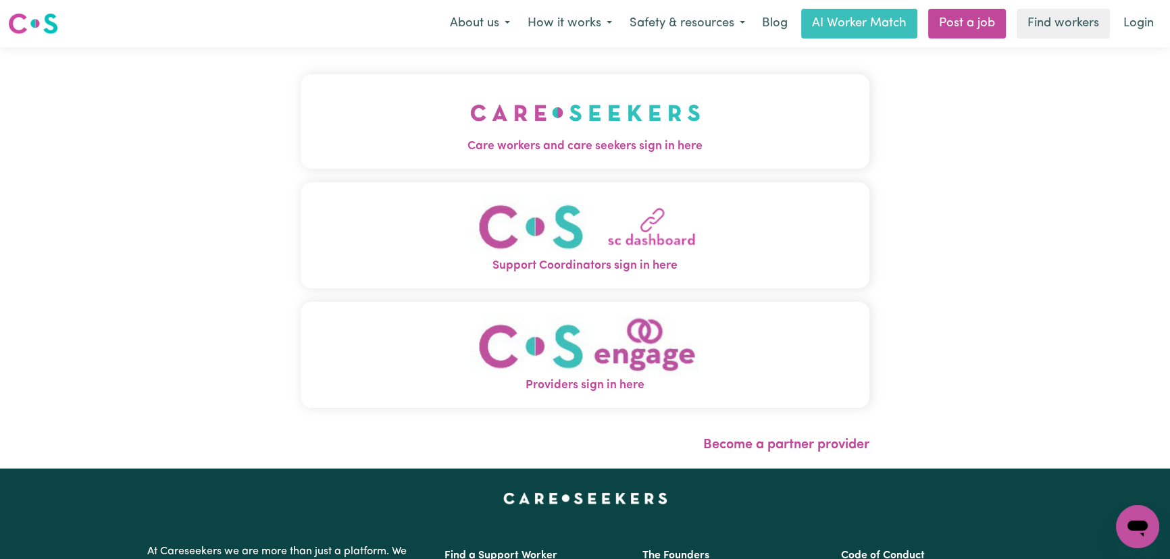
click at [489, 117] on img "Care workers and care seekers sign in here" at bounding box center [585, 113] width 230 height 50
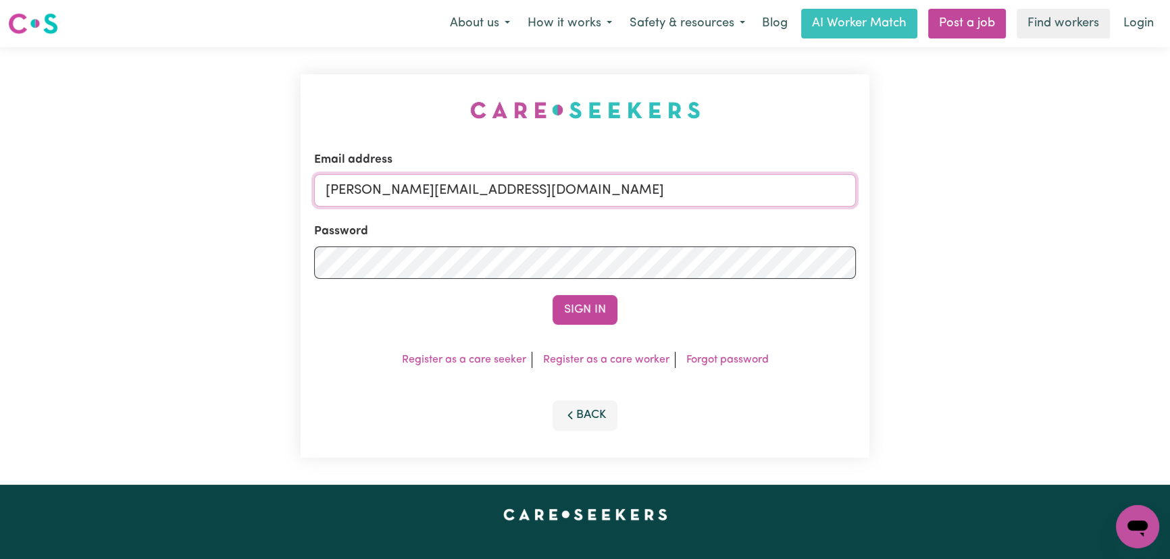
click at [583, 203] on input "[PERSON_NAME][EMAIL_ADDRESS][DOMAIN_NAME]" at bounding box center [585, 190] width 542 height 32
drag, startPoint x: 646, startPoint y: 195, endPoint x: 443, endPoint y: 207, distance: 202.9
click at [395, 192] on input "[EMAIL_ADDRESS][DOMAIN_NAME]" at bounding box center [585, 190] width 542 height 32
type input "[EMAIL_ADDRESS][DOMAIN_NAME]"
click at [580, 310] on button "Sign In" at bounding box center [584, 310] width 65 height 30
